Goal: Task Accomplishment & Management: Manage account settings

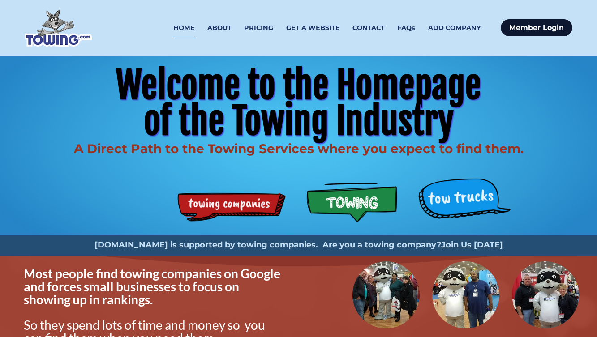
click at [546, 31] on link "Member Login" at bounding box center [537, 27] width 72 height 17
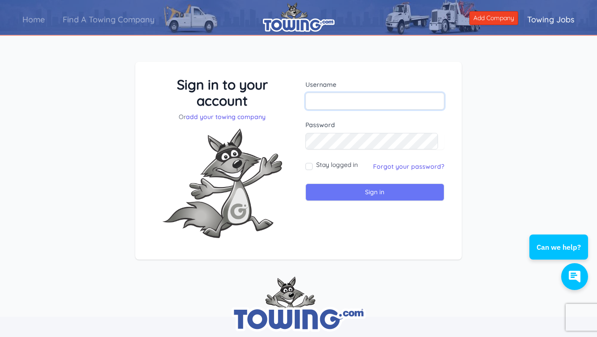
type input "[EMAIL_ADDRESS][DOMAIN_NAME]"
click at [416, 198] on input "Sign in" at bounding box center [375, 192] width 139 height 17
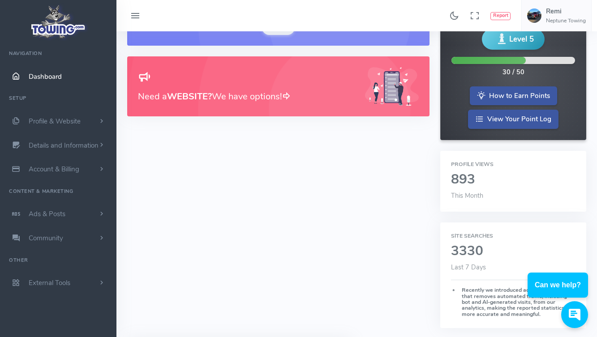
scroll to position [251, 0]
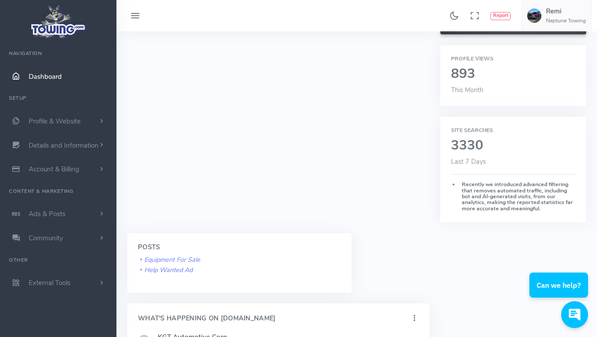
click at [499, 77] on h2 "893" at bounding box center [513, 74] width 125 height 15
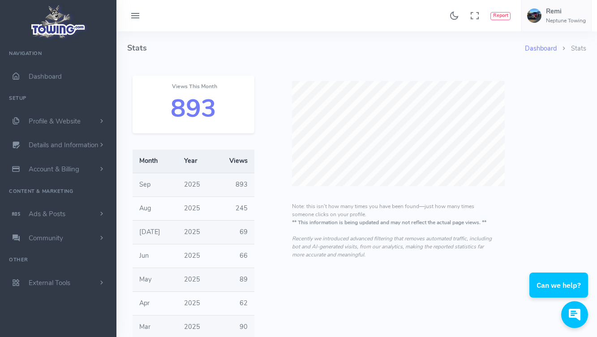
click at [340, 301] on div "Note: this isn’t how many times you have been found—just how many times someone…" at bounding box center [392, 270] width 265 height 410
click at [190, 116] on h2 "893" at bounding box center [193, 109] width 100 height 28
click at [575, 135] on div "Dashboard Stats Stats Views This Month 893 Month Year Views Sep 2025 893 Aug 20…" at bounding box center [356, 252] width 459 height 443
click at [552, 49] on link "Dashboard" at bounding box center [541, 48] width 32 height 9
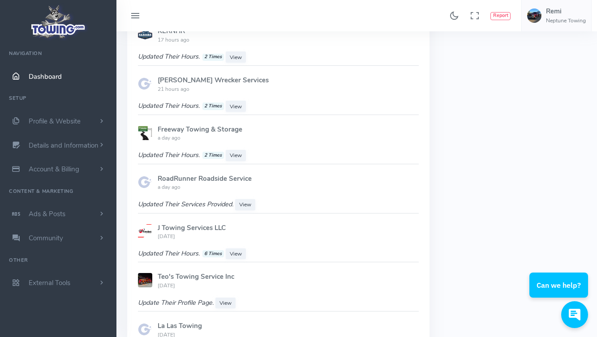
scroll to position [702, 0]
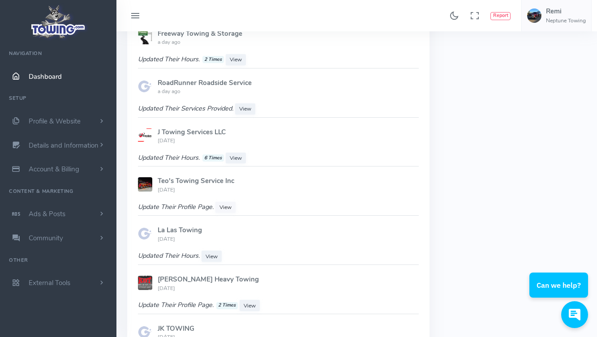
click at [231, 204] on link "View" at bounding box center [226, 207] width 20 height 11
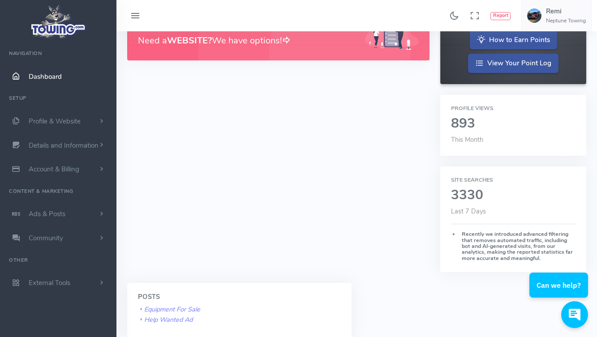
scroll to position [0, 0]
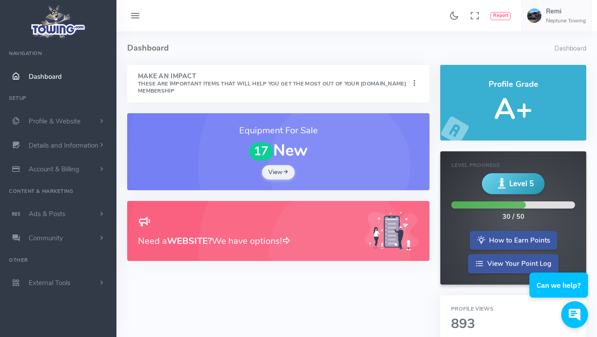
click at [417, 81] on icon at bounding box center [414, 84] width 9 height 12
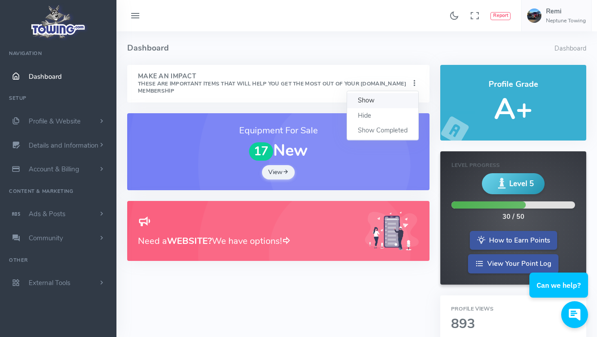
click at [395, 97] on link "Show" at bounding box center [382, 100] width 71 height 15
